Goal: Task Accomplishment & Management: Complete application form

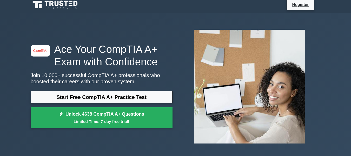
click at [112, 94] on link "Start Free CompTIA A+ Practice Test" at bounding box center [102, 97] width 142 height 12
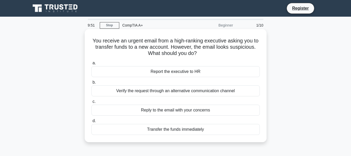
click at [188, 75] on div "Report the executive to HR" at bounding box center [175, 71] width 168 height 11
click at [91, 65] on input "a. Report the executive to HR" at bounding box center [91, 62] width 0 height 3
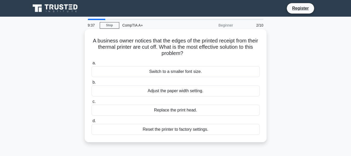
click at [193, 92] on div "Adjust the paper width setting." at bounding box center [175, 90] width 168 height 11
click at [91, 84] on input "b. Adjust the paper width setting." at bounding box center [91, 81] width 0 height 3
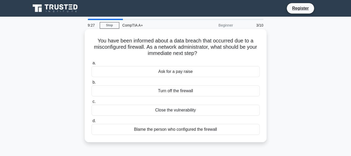
click at [231, 112] on div "Close the vulnerability" at bounding box center [175, 109] width 168 height 11
click at [91, 103] on input "c. Close the vulnerability" at bounding box center [91, 101] width 0 height 3
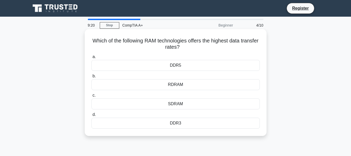
click at [239, 65] on div "DDR5" at bounding box center [175, 65] width 168 height 11
click at [91, 58] on input "a. DDR5" at bounding box center [91, 56] width 0 height 3
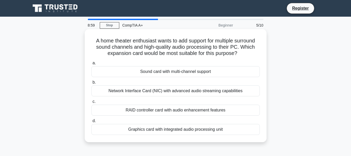
click at [235, 70] on div "Sound card with multi-channel support" at bounding box center [175, 71] width 168 height 11
click at [91, 65] on input "a. Sound card with multi-channel support" at bounding box center [91, 62] width 0 height 3
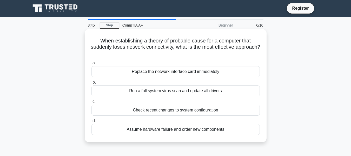
click at [216, 111] on div "Check recent changes to system configuration" at bounding box center [175, 109] width 168 height 11
click at [91, 103] on input "c. Check recent changes to system configuration" at bounding box center [91, 101] width 0 height 3
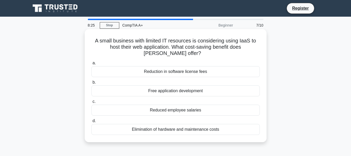
click at [192, 132] on div "Elimination of hardware and maintenance costs" at bounding box center [175, 129] width 168 height 11
click at [91, 122] on input "d. Elimination of hardware and maintenance costs" at bounding box center [91, 120] width 0 height 3
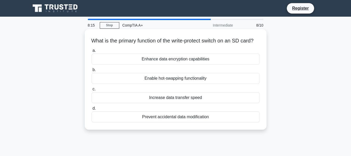
click at [210, 122] on div "Prevent accidental data modification" at bounding box center [175, 116] width 168 height 11
click at [91, 110] on input "d. Prevent accidental data modification" at bounding box center [91, 107] width 0 height 3
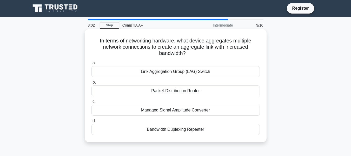
click at [203, 126] on div "Bandwidth Duplexing Repeater" at bounding box center [175, 129] width 168 height 11
click at [91, 122] on input "d. Bandwidth Duplexing Repeater" at bounding box center [91, 120] width 0 height 3
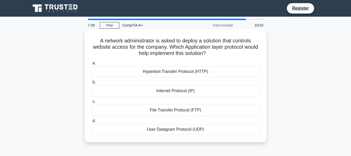
click at [200, 124] on div "User Datagram Protocol (UDP)" at bounding box center [175, 129] width 168 height 11
click at [91, 122] on input "d. User Datagram Protocol (UDP)" at bounding box center [91, 120] width 0 height 3
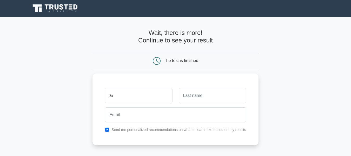
type input "a"
type input "Aaron"
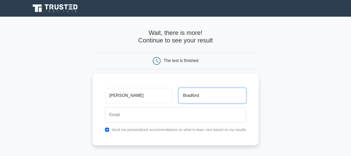
type input "Bradford"
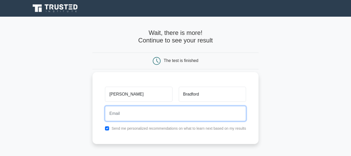
click at [203, 116] on input "email" at bounding box center [175, 113] width 141 height 15
type input "aarondbradford2@gmail.com"
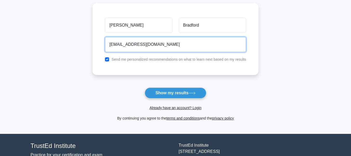
scroll to position [71, 0]
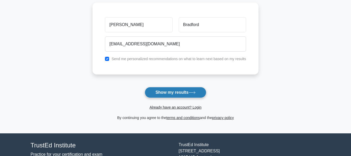
drag, startPoint x: 181, startPoint y: 84, endPoint x: 181, endPoint y: 89, distance: 4.9
click at [181, 89] on form "Wait, there is more! Continue to see your result The test is finished Aaron" at bounding box center [175, 39] width 166 height 162
click at [181, 89] on button "Show my results" at bounding box center [175, 92] width 61 height 11
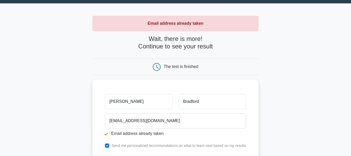
scroll to position [41, 0]
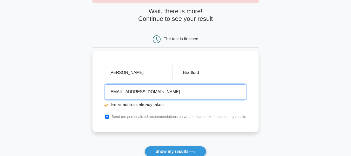
click at [141, 92] on input "[EMAIL_ADDRESS][DOMAIN_NAME]" at bounding box center [175, 91] width 141 height 15
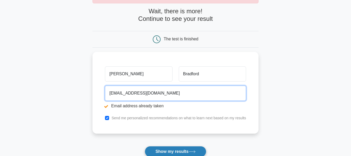
type input "aarondbradford1@gmail.com"
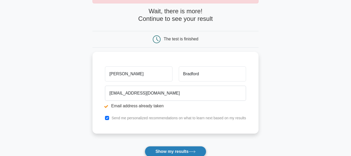
click at [177, 153] on button "Show my results" at bounding box center [175, 151] width 61 height 11
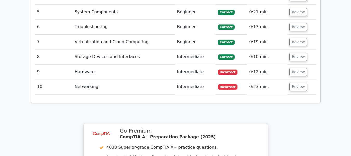
scroll to position [726, 0]
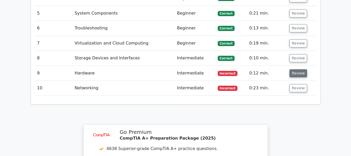
click at [291, 69] on button "Review" at bounding box center [298, 73] width 18 height 8
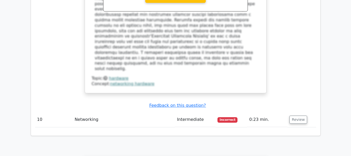
scroll to position [965, 0]
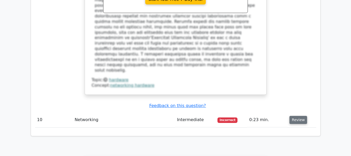
click at [300, 116] on button "Review" at bounding box center [298, 120] width 18 height 8
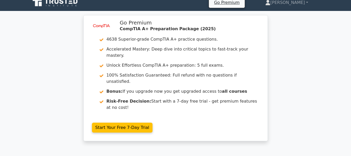
scroll to position [2, 0]
